Goal: Information Seeking & Learning: Learn about a topic

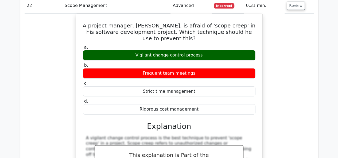
scroll to position [3655, 0]
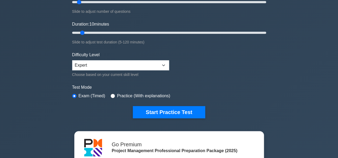
scroll to position [48, 0]
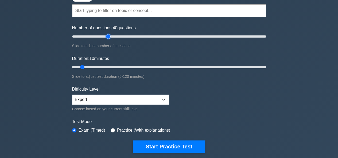
click at [108, 35] on input "Number of questions: 40 questions" at bounding box center [169, 36] width 194 height 6
type input "30"
click at [100, 37] on input "Number of questions: 30 questions" at bounding box center [169, 36] width 194 height 6
click at [110, 65] on input "Duration: 10 minutes" at bounding box center [169, 67] width 194 height 6
type input "30"
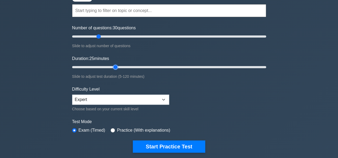
click at [115, 65] on input "Duration: 25 minutes" at bounding box center [169, 67] width 194 height 6
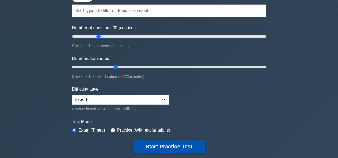
click at [170, 146] on button "Start Practice Test" at bounding box center [169, 147] width 72 height 12
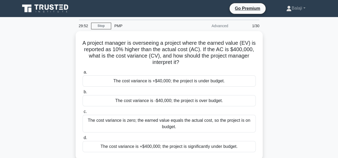
click at [47, 73] on div "A project manager is overseeing a project where the earned value (EV) is report…" at bounding box center [169, 98] width 305 height 135
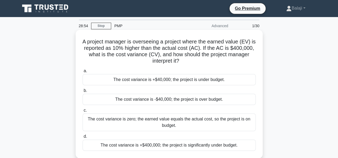
click at [187, 80] on div "The cost variance is +$40,000; the project is under budget." at bounding box center [169, 79] width 173 height 11
click at [83, 73] on input "a. The cost variance is +$40,000; the project is under budget." at bounding box center [83, 70] width 0 height 3
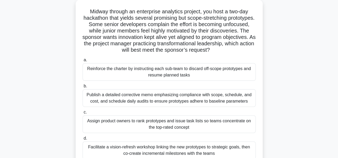
scroll to position [34, 0]
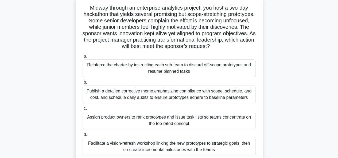
click at [193, 146] on div "Facilitate a vision-refresh workshop linking the new prototypes to strategic go…" at bounding box center [169, 147] width 173 height 18
click at [83, 137] on input "d. Facilitate a vision-refresh workshop linking the new prototypes to strategic…" at bounding box center [83, 134] width 0 height 3
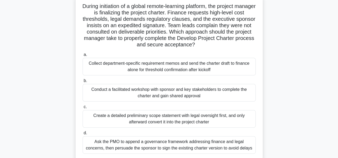
scroll to position [36, 0]
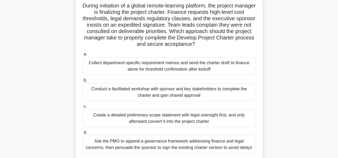
click at [197, 146] on div "Ask the PMO to append a governance framework addressing finance and legal conce…" at bounding box center [169, 145] width 173 height 18
click at [83, 135] on input "d. Ask the PMO to append a governance framework addressing finance and legal co…" at bounding box center [83, 132] width 0 height 3
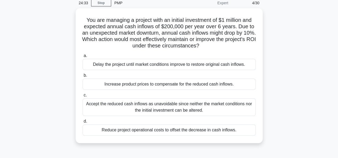
scroll to position [24, 0]
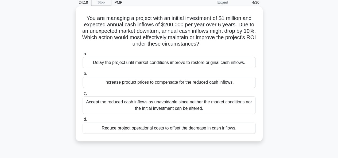
click at [190, 109] on div "Accept the reduced cash inflows as unavoidable since neither the market conditi…" at bounding box center [169, 106] width 173 height 18
click at [83, 95] on input "c. Accept the reduced cash inflows as unavoidable since neither the market cond…" at bounding box center [83, 93] width 0 height 3
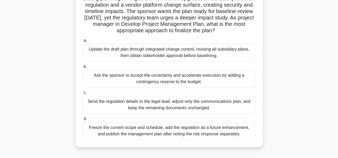
scroll to position [57, 0]
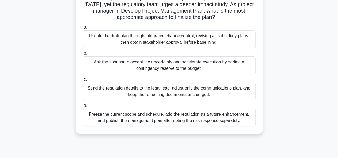
click at [194, 39] on div "Update the draft plan through integrated change control, revising all subsidiar…" at bounding box center [169, 39] width 173 height 18
click at [83, 29] on input "a. Update the draft plan through integrated change control, revising all subsid…" at bounding box center [83, 27] width 0 height 3
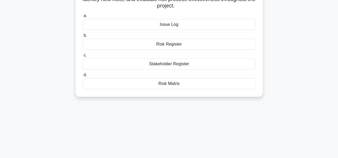
scroll to position [0, 0]
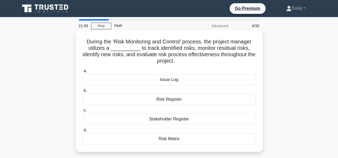
click at [178, 102] on div "Risk Register" at bounding box center [169, 99] width 173 height 11
click at [83, 93] on input "b. Risk Register" at bounding box center [83, 90] width 0 height 3
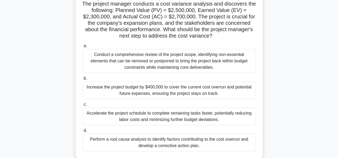
scroll to position [47, 0]
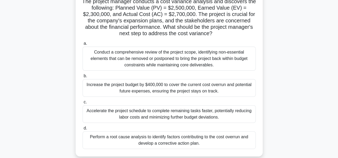
click at [215, 61] on div "Conduct a comprehensive review of the project scope, identifying non-essential …" at bounding box center [169, 59] width 173 height 24
click at [83, 45] on input "a. Conduct a comprehensive review of the project scope, identifying non-essenti…" at bounding box center [83, 43] width 0 height 3
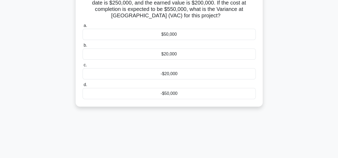
scroll to position [0, 0]
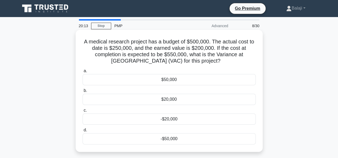
click at [178, 80] on div "$50,000" at bounding box center [169, 79] width 173 height 11
click at [83, 73] on input "a. $50,000" at bounding box center [83, 70] width 0 height 3
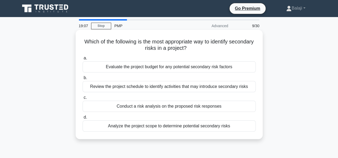
click at [194, 128] on div "Analyze the project scope to determine potential secondary risks" at bounding box center [169, 126] width 173 height 11
click at [83, 119] on input "d. Analyze the project scope to determine potential secondary risks" at bounding box center [83, 117] width 0 height 3
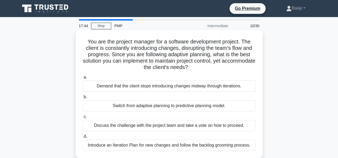
click at [177, 144] on div "Introduce an Iteration Plan for new changes and follow the backlog grooming pro…" at bounding box center [169, 145] width 173 height 11
click at [83, 139] on input "d. Introduce an Iteration Plan for new changes and follow the backlog grooming …" at bounding box center [83, 136] width 0 height 3
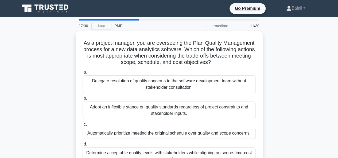
click at [37, 40] on div "As a project manager, you are overseeing the Plan Quality Management process fo…" at bounding box center [169, 105] width 305 height 148
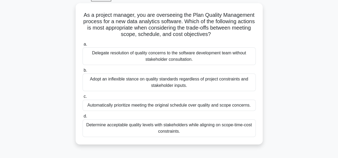
scroll to position [28, 0]
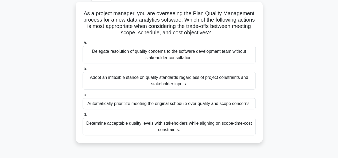
click at [202, 84] on div "Adopt an inflexible stance on quality standards regardless of project constrain…" at bounding box center [169, 81] width 173 height 18
click at [83, 71] on input "b. Adopt an inflexible stance on quality standards regardless of project constr…" at bounding box center [83, 68] width 0 height 3
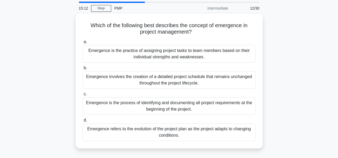
scroll to position [18, 0]
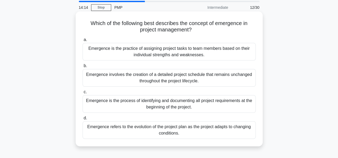
click at [177, 130] on div "Emergence refers to the evolution of the project plan as the project adapts to …" at bounding box center [169, 131] width 173 height 18
click at [83, 120] on input "d. Emergence refers to the evolution of the project plan as the project adapts …" at bounding box center [83, 118] width 0 height 3
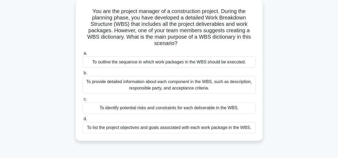
scroll to position [40, 0]
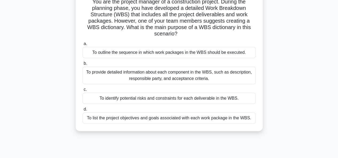
click at [202, 75] on div "To provide detailed information about each component in the WBS, such as descri…" at bounding box center [169, 76] width 173 height 18
click at [83, 65] on input "b. To provide detailed information about each component in the WBS, such as des…" at bounding box center [83, 63] width 0 height 3
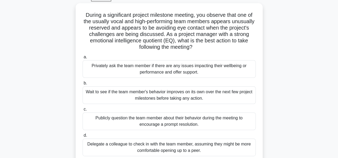
scroll to position [30, 0]
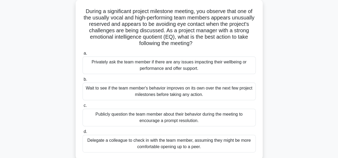
click at [225, 68] on div "Privately ask the team member if there are any issues impacting their wellbeing…" at bounding box center [169, 66] width 173 height 18
click at [83, 55] on input "a. Privately ask the team member if there are any issues impacting their wellbe…" at bounding box center [83, 53] width 0 height 3
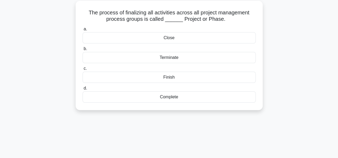
scroll to position [0, 0]
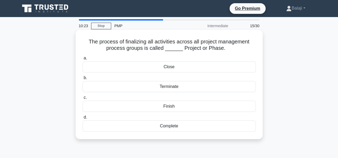
click at [229, 65] on div "Close" at bounding box center [169, 66] width 173 height 11
click at [83, 60] on input "a. Close" at bounding box center [83, 58] width 0 height 3
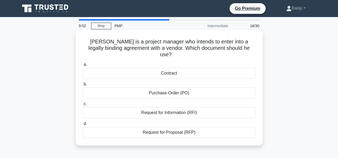
click at [174, 69] on div "Contract" at bounding box center [169, 73] width 173 height 11
click at [83, 67] on input "a. Contract" at bounding box center [83, 64] width 0 height 3
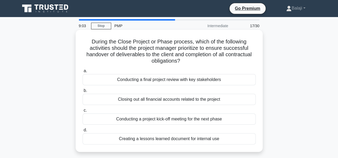
click at [173, 139] on div "Creating a lessons learned document for internal use" at bounding box center [169, 139] width 173 height 11
click at [83, 132] on input "d. Creating a lessons learned document for internal use" at bounding box center [83, 130] width 0 height 3
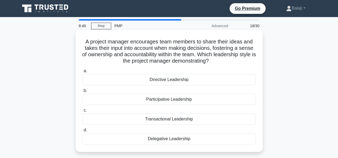
click at [167, 81] on div "Directive Leadership" at bounding box center [169, 79] width 173 height 11
click at [83, 73] on input "a. Directive Leadership" at bounding box center [83, 70] width 0 height 3
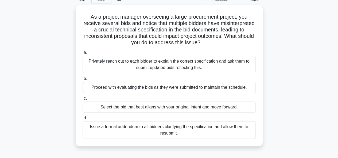
scroll to position [27, 0]
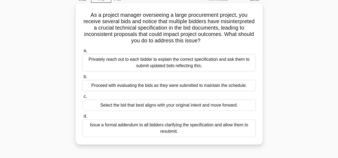
click at [182, 131] on div "Issue a formal addendum to all bidders clarifying the specification and allow t…" at bounding box center [169, 129] width 173 height 18
click at [83, 118] on input "d. Issue a formal addendum to all bidders clarifying the specification and allo…" at bounding box center [83, 116] width 0 height 3
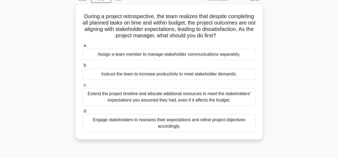
scroll to position [0, 0]
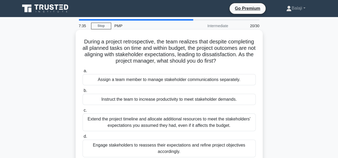
drag, startPoint x: 215, startPoint y: 146, endPoint x: 206, endPoint y: 147, distance: 9.1
click at [206, 147] on div "Engage stakeholders to reassess their expectations and refine project objective…" at bounding box center [169, 149] width 173 height 18
click at [83, 139] on input "d. Engage stakeholders to reassess their expectations and refine project object…" at bounding box center [83, 136] width 0 height 3
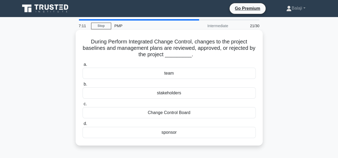
click at [179, 115] on div "Change Control Board" at bounding box center [169, 112] width 173 height 11
click at [83, 106] on input "c. Change Control Board" at bounding box center [83, 104] width 0 height 3
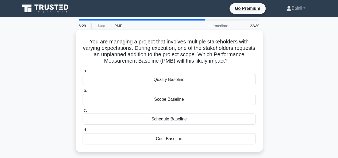
click at [177, 103] on div "Scope Baseline" at bounding box center [169, 99] width 173 height 11
click at [83, 93] on input "b. Scope Baseline" at bounding box center [83, 90] width 0 height 3
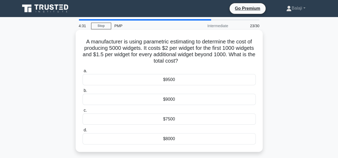
click at [175, 141] on div "$8000" at bounding box center [169, 139] width 173 height 11
click at [83, 132] on input "d. $8000" at bounding box center [83, 130] width 0 height 3
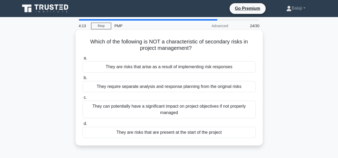
click at [182, 133] on div "They are risks that are present at the start of the project" at bounding box center [169, 132] width 173 height 11
click at [83, 126] on input "d. They are risks that are present at the start of the project" at bounding box center [83, 123] width 0 height 3
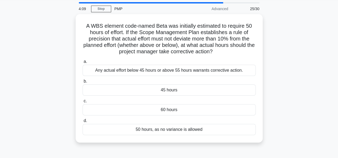
scroll to position [19, 0]
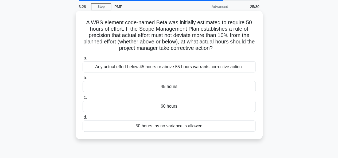
click at [200, 88] on div "45 hours" at bounding box center [169, 86] width 173 height 11
click at [83, 80] on input "b. 45 hours" at bounding box center [83, 77] width 0 height 3
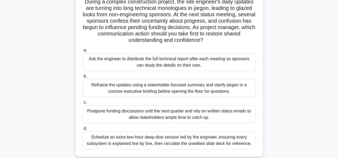
scroll to position [52, 0]
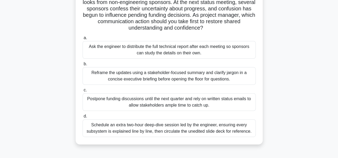
click at [205, 78] on div "Reframe the updates using a stakeholder-focused summary and clarify jargon in a…" at bounding box center [169, 76] width 173 height 18
click at [83, 66] on input "b. Reframe the updates using a stakeholder-focused summary and clarify jargon i…" at bounding box center [83, 64] width 0 height 3
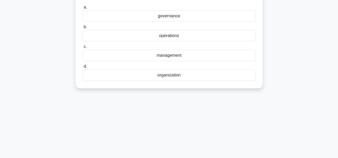
scroll to position [0, 0]
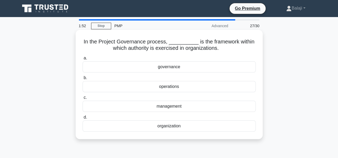
click at [181, 66] on div "governance" at bounding box center [169, 66] width 173 height 11
click at [83, 60] on input "a. governance" at bounding box center [83, 58] width 0 height 3
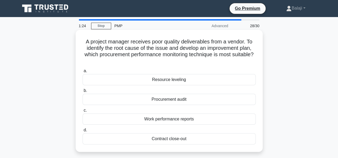
click at [178, 117] on div "Work performance reports" at bounding box center [169, 119] width 173 height 11
click at [83, 112] on input "c. Work performance reports" at bounding box center [83, 110] width 0 height 3
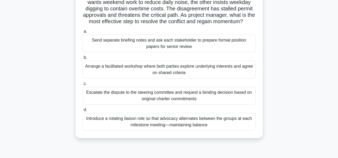
scroll to position [54, 0]
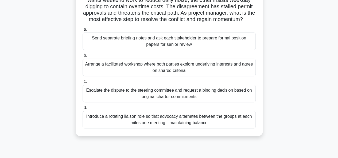
click at [174, 73] on div "Arrange a facilitated workshop where both parties explore underlying interests …" at bounding box center [169, 68] width 173 height 18
click at [83, 57] on input "b. Arrange a facilitated workshop where both parties explore underlying interes…" at bounding box center [83, 55] width 0 height 3
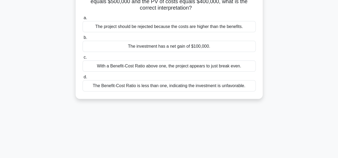
scroll to position [0, 0]
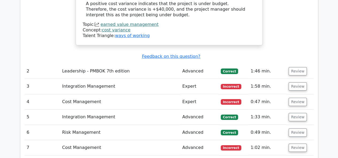
scroll to position [892, 0]
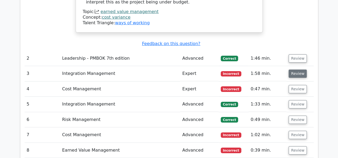
click at [295, 70] on button "Review" at bounding box center [297, 74] width 18 height 8
